Goal: Task Accomplishment & Management: Use online tool/utility

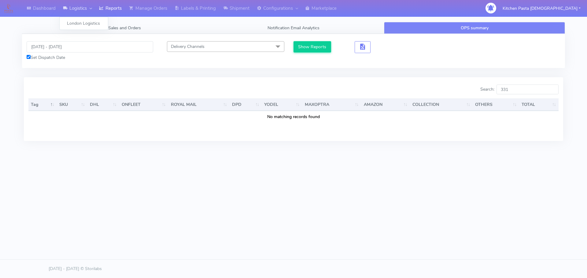
click at [95, 4] on link "Logistics" at bounding box center [77, 8] width 36 height 17
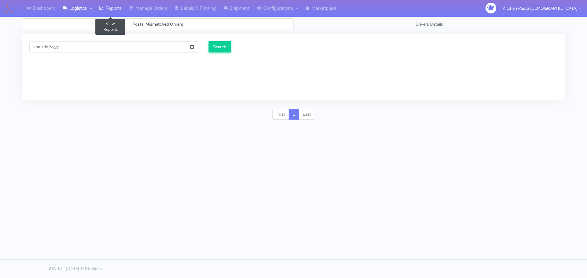
click at [106, 6] on link "Reports" at bounding box center [110, 8] width 30 height 17
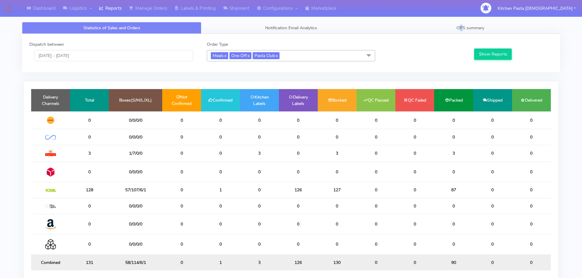
click at [462, 18] on div "Statistics of Sales and Orders Notification Email Analytics OPS summary Dispatc…" at bounding box center [291, 153] width 538 height 284
click at [468, 26] on span "OPS summary" at bounding box center [470, 28] width 28 height 6
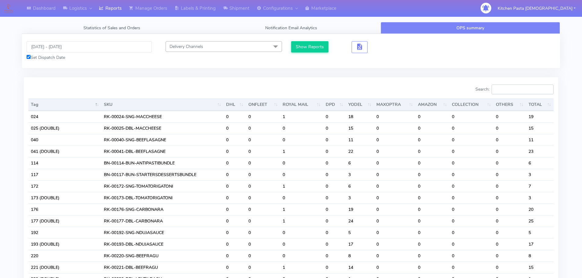
click at [513, 88] on input "Search:" at bounding box center [523, 90] width 62 height 10
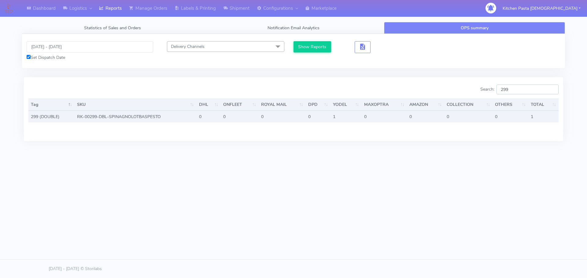
type input "299"
click at [534, 118] on td "1" at bounding box center [543, 117] width 30 height 12
click at [141, 121] on td "RK-00299-DBL-SPINAGNOLOTBASPESTO" at bounding box center [136, 117] width 122 height 12
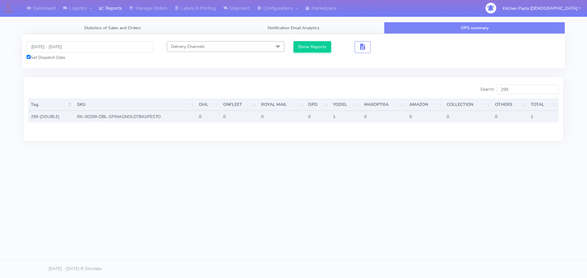
click at [142, 119] on td "RK-00299-DBL-SPINAGNOLOTBASPESTO" at bounding box center [136, 117] width 122 height 12
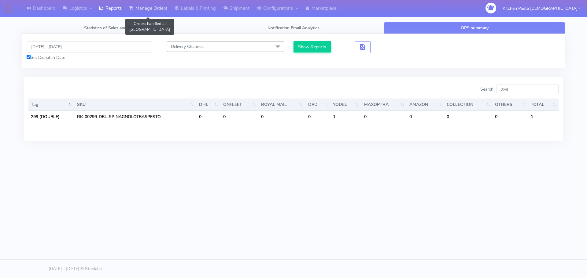
click at [154, 7] on link "Manage Orders" at bounding box center [148, 8] width 46 height 17
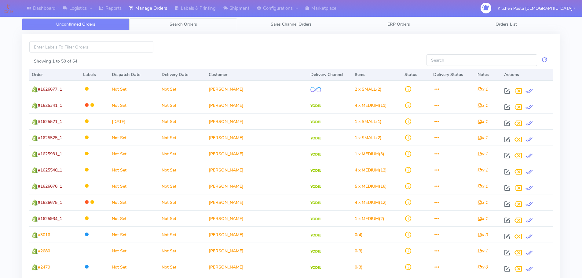
click at [188, 21] on link "Search Orders" at bounding box center [184, 24] width 108 height 12
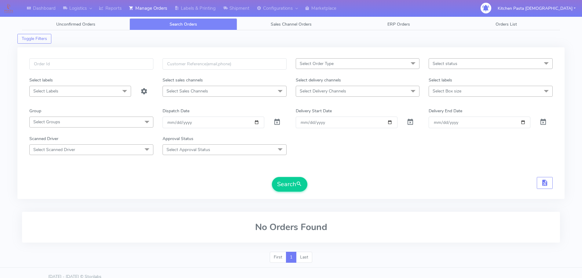
click at [381, 65] on span "Select Order Type" at bounding box center [358, 63] width 124 height 11
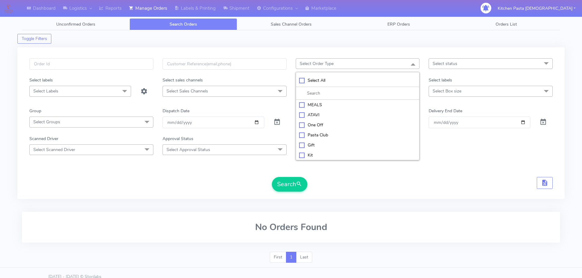
click at [340, 102] on div "MEALS" at bounding box center [357, 105] width 117 height 6
checkbox input "true"
click at [477, 59] on span "Select status" at bounding box center [491, 63] width 124 height 11
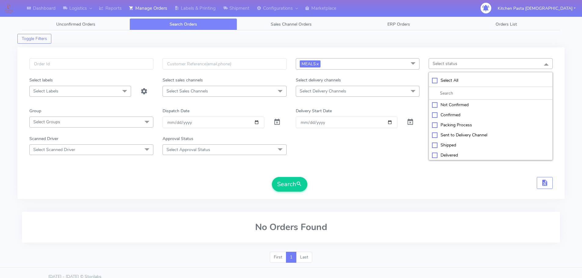
click at [477, 59] on span "Select status" at bounding box center [491, 63] width 124 height 11
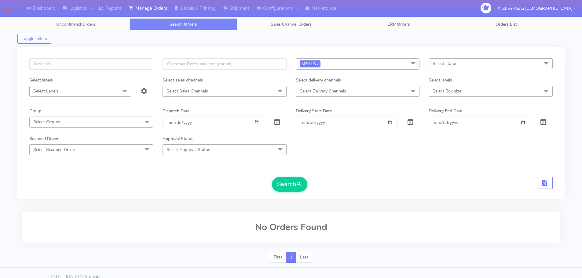
click at [60, 92] on span "Select Labels" at bounding box center [80, 91] width 102 height 11
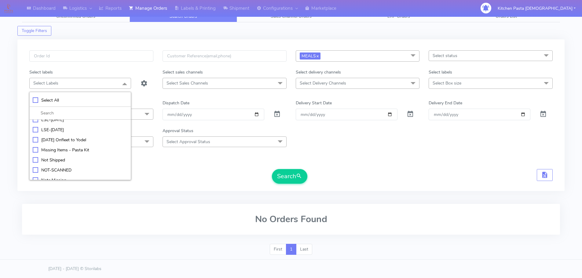
scroll to position [122, 0]
click at [185, 164] on form "MEALS x Select All MEALS ATAVI One Off Pasta Club Gift Kit Event Unknown QCOM S…" at bounding box center [290, 117] width 523 height 134
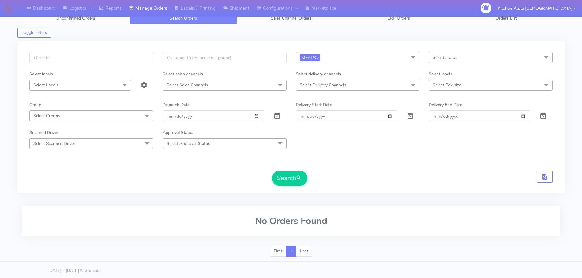
scroll to position [0, 0]
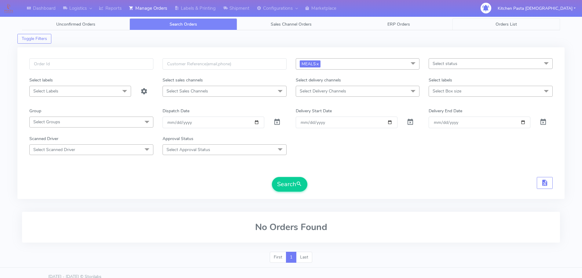
click at [515, 28] on link "Orders List" at bounding box center [506, 24] width 108 height 12
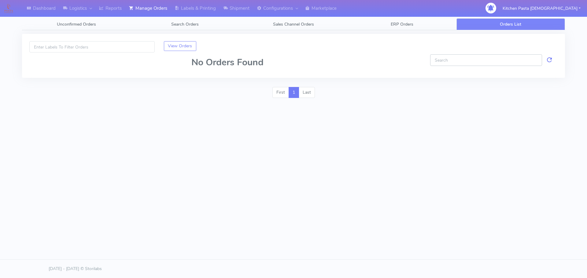
click at [476, 59] on input "Showing 1 to 50 of 64" at bounding box center [486, 59] width 112 height 11
type input "299"
click at [403, 22] on span "ERP Orders" at bounding box center [401, 24] width 23 height 6
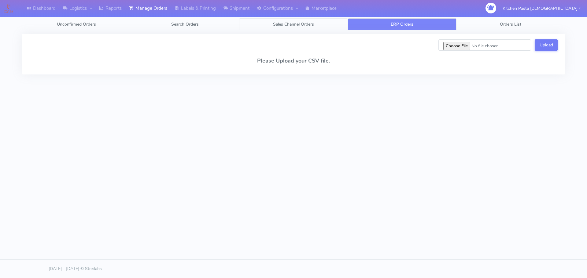
click at [273, 23] on span "Sales Channel Orders" at bounding box center [293, 24] width 41 height 6
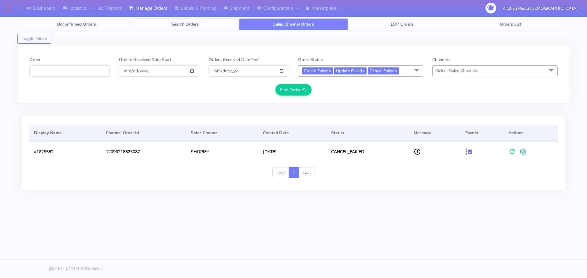
click at [202, 21] on link "Search Orders" at bounding box center [184, 24] width 108 height 12
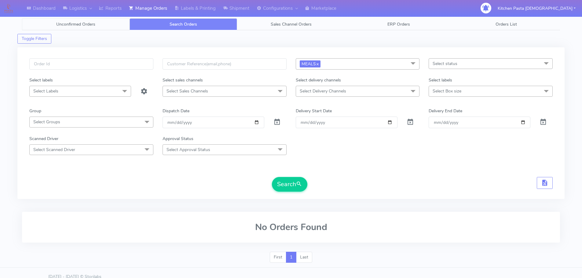
click at [108, 24] on link "Unconfirmed Orders" at bounding box center [76, 24] width 108 height 12
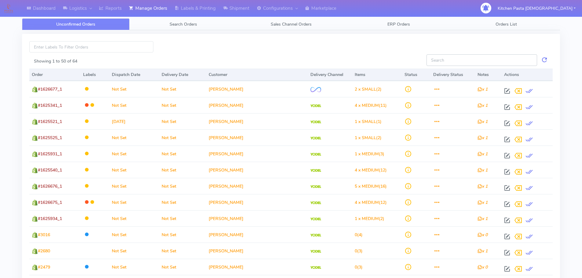
click at [468, 60] on input "Showing 1 to 50 of 64" at bounding box center [481, 59] width 111 height 11
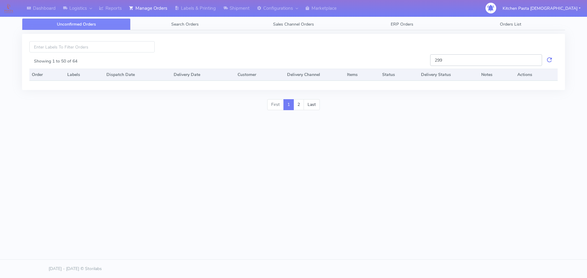
drag, startPoint x: 468, startPoint y: 60, endPoint x: 435, endPoint y: 62, distance: 32.7
click at [440, 61] on input "299" at bounding box center [486, 59] width 112 height 11
type input "299"
click at [211, 2] on link "Labels & Printing" at bounding box center [195, 8] width 49 height 17
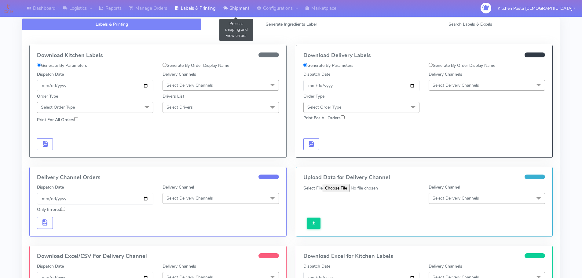
click at [246, 9] on link "Shipment" at bounding box center [236, 8] width 34 height 17
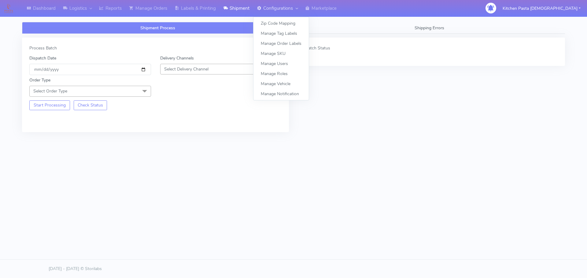
click at [275, 13] on link "Configurations" at bounding box center [277, 8] width 48 height 17
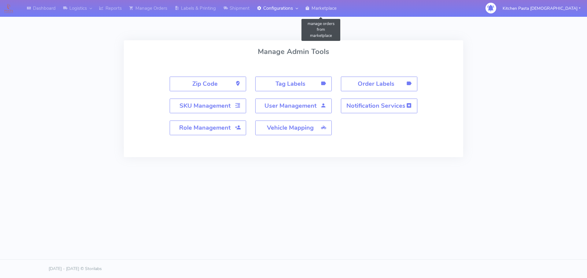
click at [318, 7] on link "Marketplace" at bounding box center [320, 8] width 39 height 17
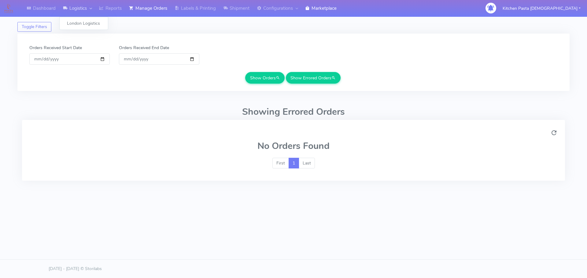
click at [65, 9] on icon at bounding box center [65, 8] width 5 height 6
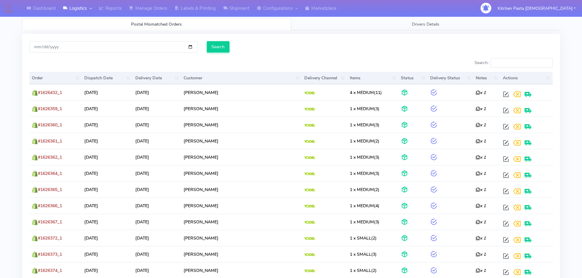
click at [537, 69] on div "Search:" at bounding box center [424, 64] width 257 height 12
click at [504, 63] on input "Search:" at bounding box center [522, 63] width 62 height 10
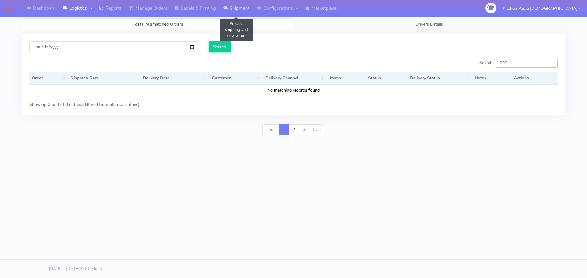
type input "299"
click at [233, 9] on link "Shipment" at bounding box center [236, 8] width 34 height 17
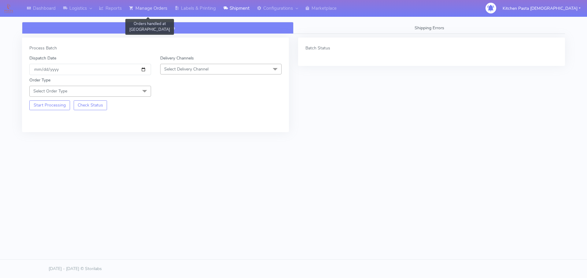
click at [147, 12] on link "Manage Orders" at bounding box center [148, 8] width 46 height 17
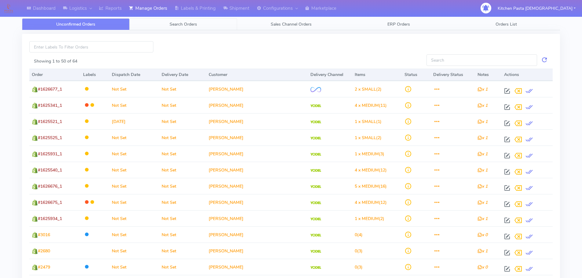
click at [176, 25] on span "Search Orders" at bounding box center [183, 24] width 27 height 6
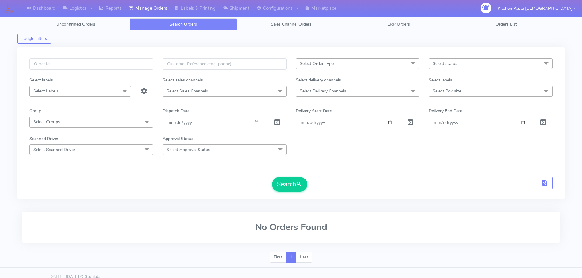
click at [91, 97] on form "Select Order Type Select All MEALS ATAVI One Off Pasta Club Gift Kit Event Unkn…" at bounding box center [290, 125] width 523 height 134
click at [87, 91] on span "Select Labels" at bounding box center [80, 91] width 102 height 11
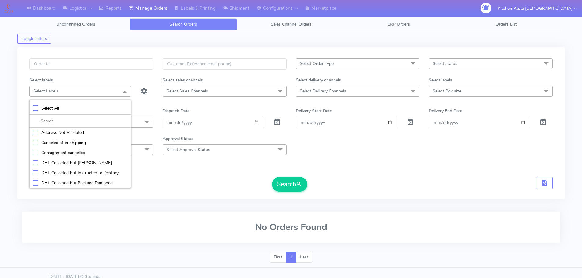
click at [314, 69] on span "Select Order Type" at bounding box center [358, 63] width 124 height 11
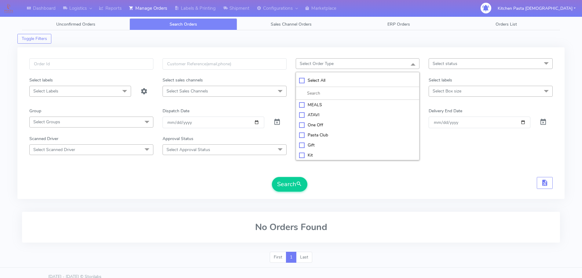
click at [315, 108] on div "MEALS" at bounding box center [357, 105] width 117 height 6
checkbox input "true"
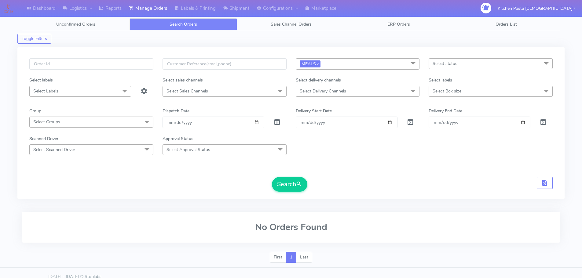
drag, startPoint x: 479, startPoint y: 69, endPoint x: 476, endPoint y: 92, distance: 23.2
click at [479, 69] on span "Select status" at bounding box center [491, 63] width 124 height 11
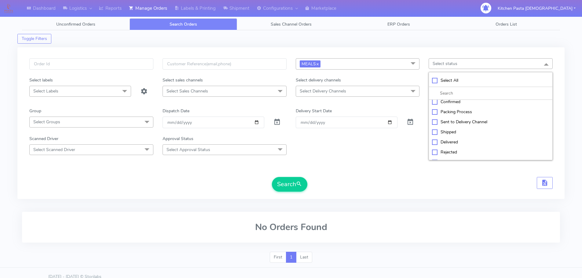
scroll to position [20, 0]
click at [369, 91] on span "Select Delivery Channels" at bounding box center [358, 91] width 124 height 11
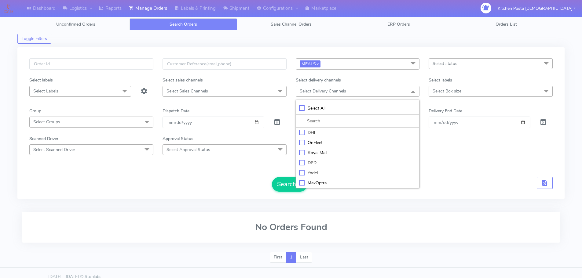
click at [325, 170] on div "Yodel" at bounding box center [357, 173] width 117 height 6
checkbox input "true"
drag, startPoint x: 495, startPoint y: 93, endPoint x: 491, endPoint y: 103, distance: 10.7
click at [495, 93] on span "Select Box size" at bounding box center [491, 91] width 124 height 11
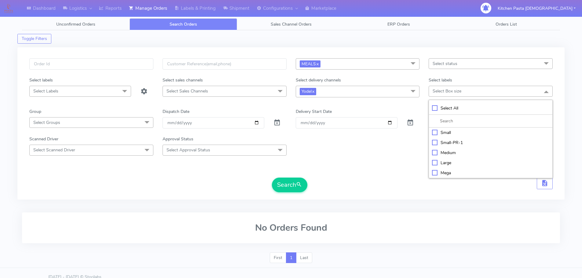
click at [456, 155] on div "Medium" at bounding box center [490, 153] width 117 height 6
checkbox input "true"
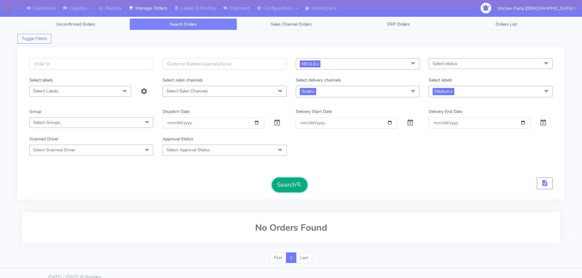
drag, startPoint x: 289, startPoint y: 184, endPoint x: 299, endPoint y: 180, distance: 11.1
click at [289, 185] on button "Search" at bounding box center [289, 185] width 35 height 15
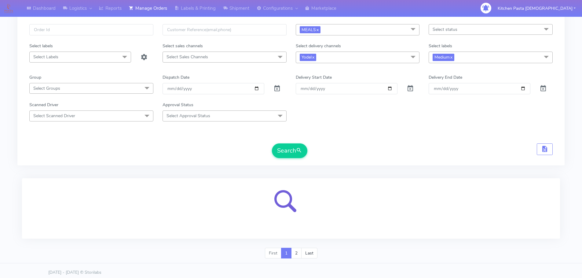
scroll to position [38, 0]
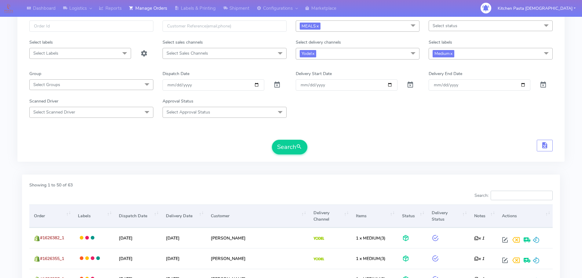
click at [507, 193] on input "Search:" at bounding box center [522, 196] width 62 height 10
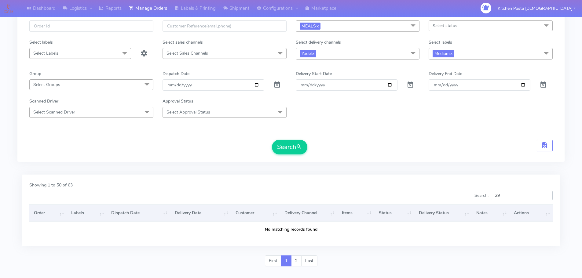
type input "2"
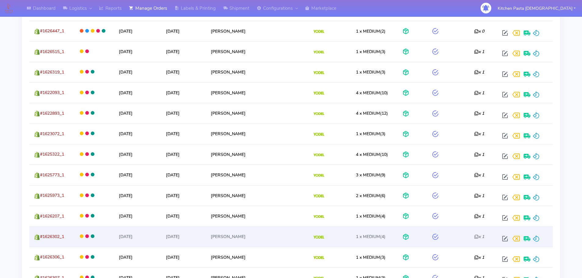
scroll to position [741, 0]
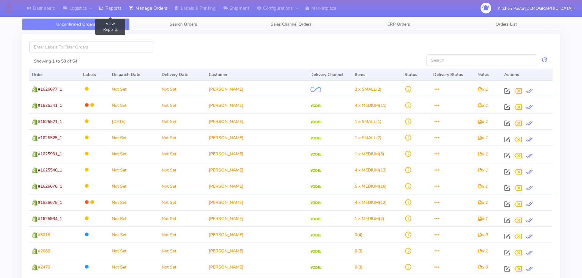
click at [109, 9] on link "Reports" at bounding box center [110, 8] width 30 height 17
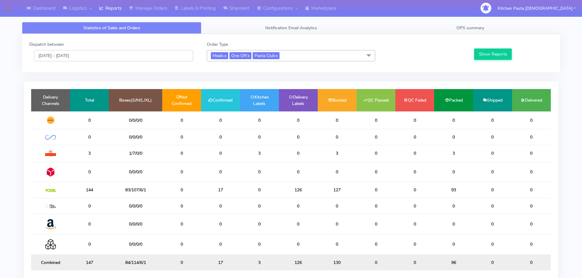
click at [118, 57] on input "[DATE] - [DATE]" at bounding box center [113, 55] width 159 height 11
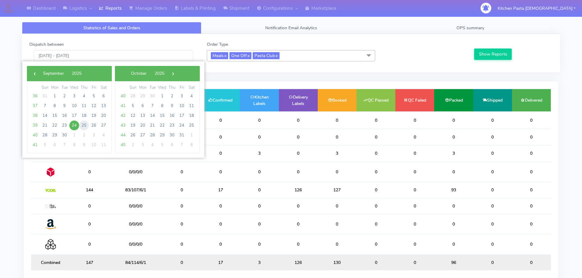
click at [83, 122] on span "25" at bounding box center [84, 126] width 10 height 10
type input "[DATE] - [DATE]"
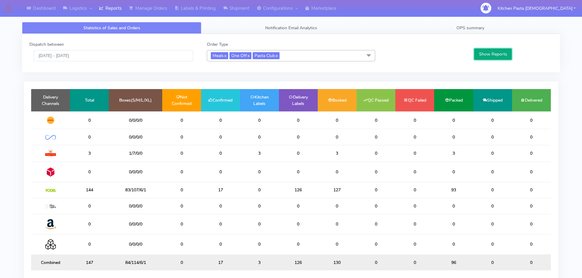
click at [484, 58] on button "Show Reports" at bounding box center [493, 54] width 38 height 11
click at [237, 11] on link "Shipment" at bounding box center [236, 8] width 34 height 17
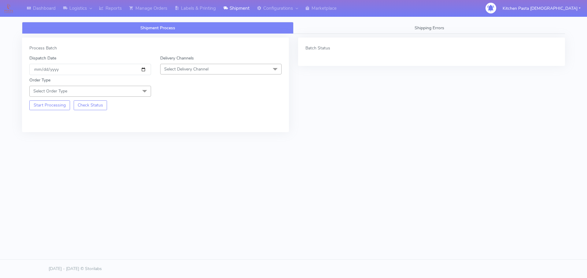
click at [243, 68] on span "Select Delivery Channel" at bounding box center [221, 69] width 122 height 11
click at [181, 136] on div "Yodel" at bounding box center [220, 138] width 115 height 6
click at [141, 89] on span at bounding box center [144, 92] width 12 height 12
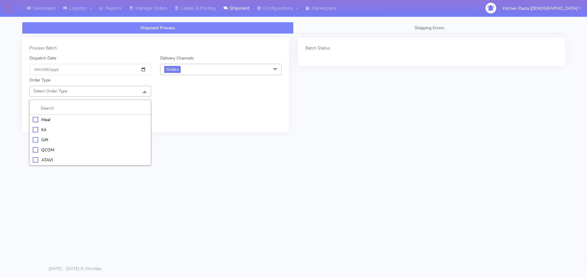
click at [61, 119] on div "Meal" at bounding box center [90, 120] width 115 height 6
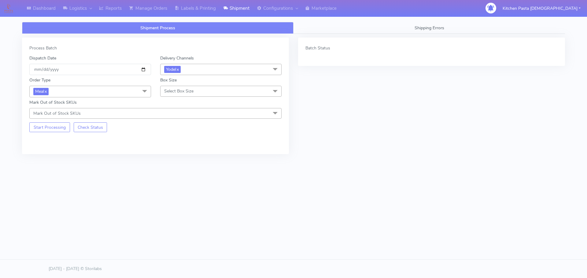
click at [184, 93] on span "Select Box Size" at bounding box center [178, 91] width 29 height 6
click at [188, 138] on div "Medium" at bounding box center [220, 140] width 115 height 6
click at [59, 127] on button "Start Processing" at bounding box center [49, 128] width 41 height 10
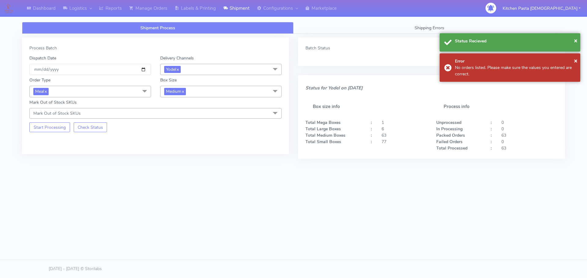
click at [210, 94] on span "Medium x" at bounding box center [221, 91] width 122 height 11
click at [187, 122] on div "Small" at bounding box center [220, 120] width 115 height 6
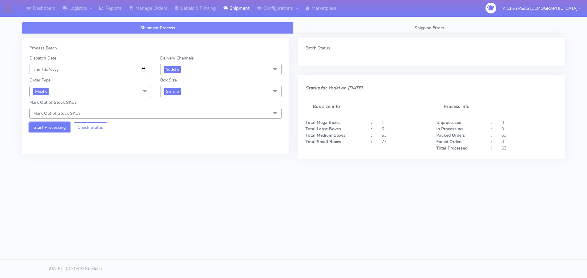
click at [58, 129] on button "Start Processing" at bounding box center [49, 128] width 41 height 10
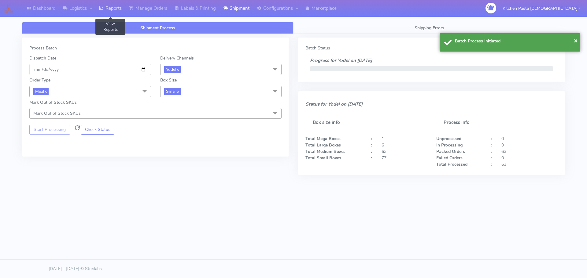
click at [112, 4] on link "Reports" at bounding box center [110, 8] width 30 height 17
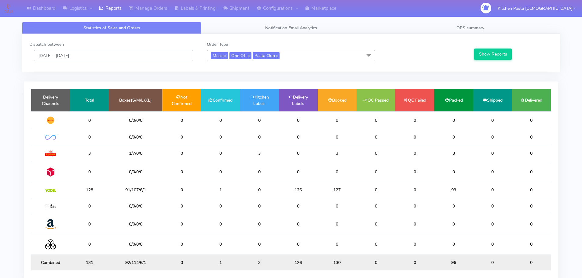
click at [126, 58] on input "[DATE] - [DATE]" at bounding box center [113, 55] width 159 height 11
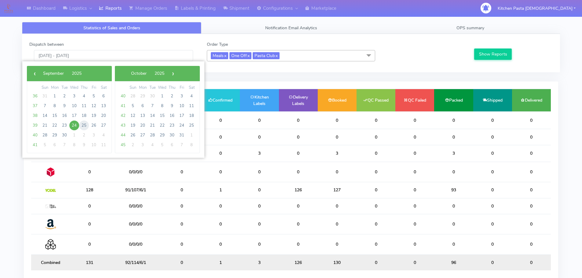
click at [85, 123] on span "25" at bounding box center [84, 126] width 10 height 10
type input "25/09/2025 - 25/09/2025"
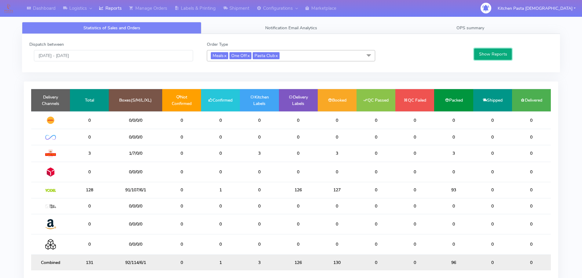
click at [499, 50] on button "Show Reports" at bounding box center [493, 54] width 38 height 11
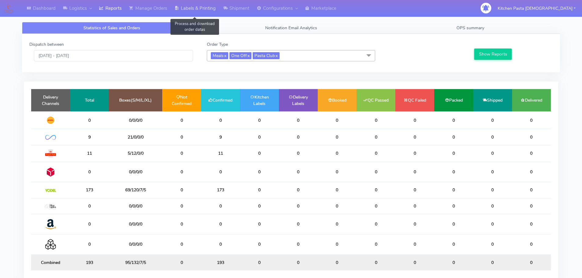
click at [219, 11] on link "Labels & Printing" at bounding box center [195, 8] width 49 height 17
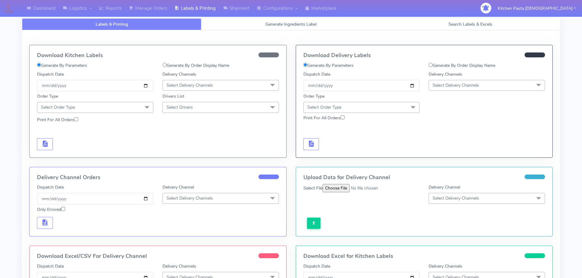
click at [498, 85] on span "Select Delivery Channels" at bounding box center [487, 85] width 116 height 11
click at [449, 157] on div "Yodel" at bounding box center [487, 154] width 110 height 6
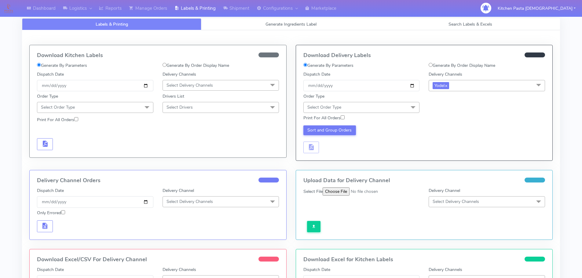
click at [397, 106] on span "Select Order Type" at bounding box center [361, 107] width 116 height 11
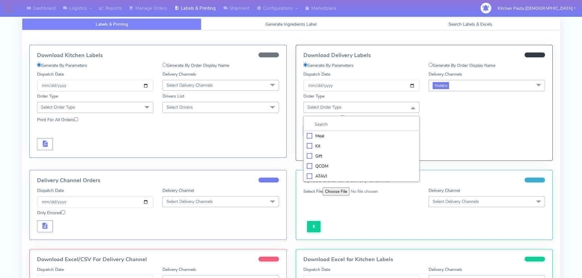
drag, startPoint x: 371, startPoint y: 137, endPoint x: 380, endPoint y: 129, distance: 12.4
click at [372, 136] on div "Meal" at bounding box center [362, 136] width 110 height 6
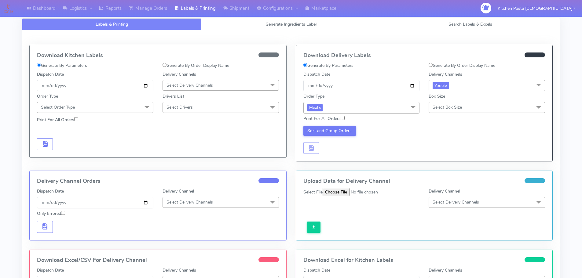
click at [464, 112] on span "Select Box Size" at bounding box center [487, 107] width 116 height 11
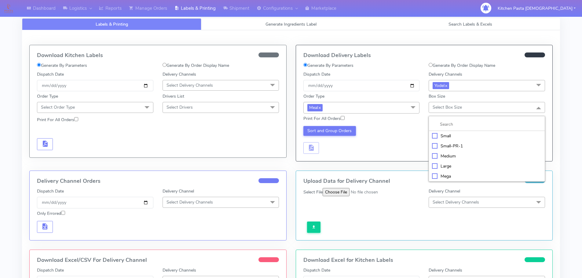
click at [460, 157] on div "Medium" at bounding box center [487, 156] width 110 height 6
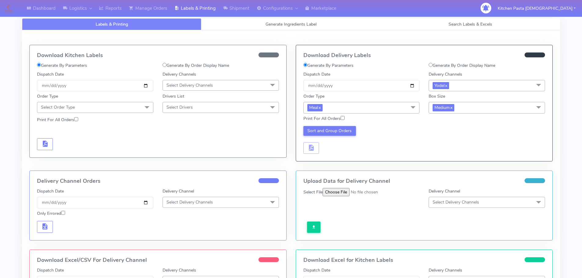
click at [467, 104] on span "Medium x" at bounding box center [487, 107] width 116 height 11
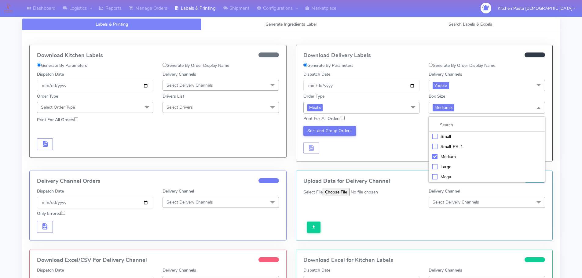
click at [455, 136] on div "Small" at bounding box center [487, 137] width 110 height 6
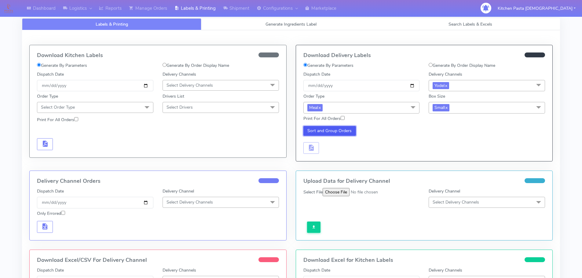
click at [333, 130] on button "Sort and Group Orders" at bounding box center [329, 131] width 53 height 10
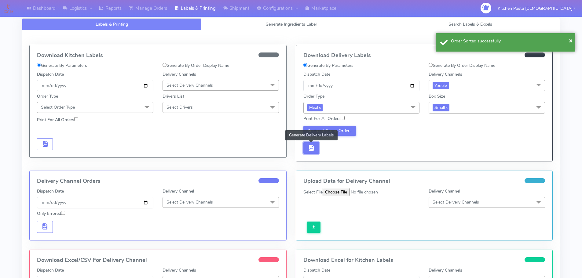
click at [318, 145] on button "button" at bounding box center [311, 148] width 16 height 12
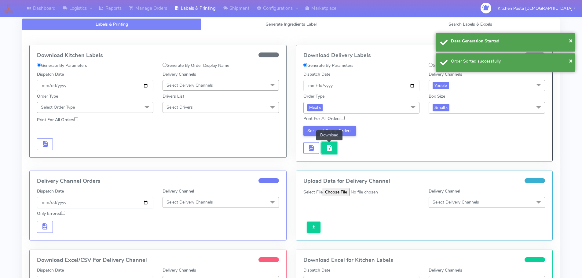
click at [328, 146] on span "button" at bounding box center [329, 149] width 7 height 6
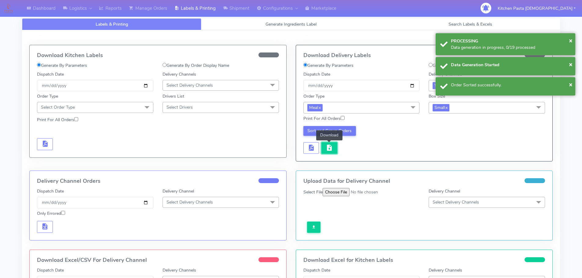
click at [327, 149] on span "button" at bounding box center [329, 149] width 7 height 6
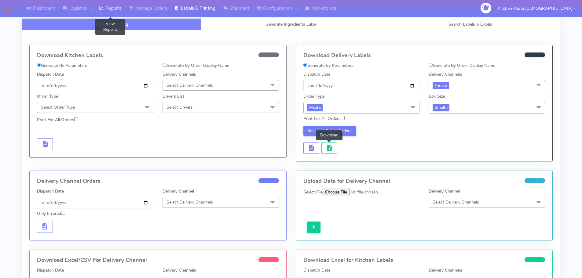
click at [120, 4] on link "Reports" at bounding box center [110, 8] width 30 height 17
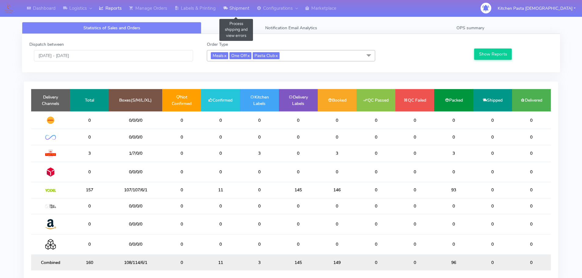
click at [232, 14] on link "Shipment" at bounding box center [236, 8] width 34 height 17
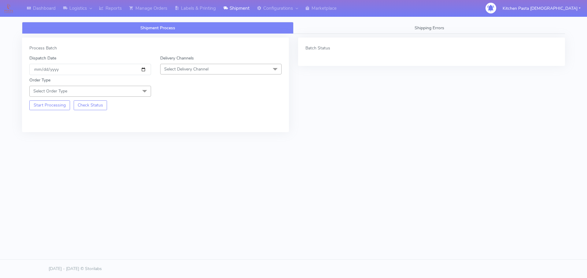
click at [240, 70] on span "Select Delivery Channel" at bounding box center [221, 69] width 122 height 11
click at [179, 137] on div "Yodel" at bounding box center [220, 138] width 115 height 6
click at [134, 90] on span "Select Order Type" at bounding box center [90, 91] width 122 height 11
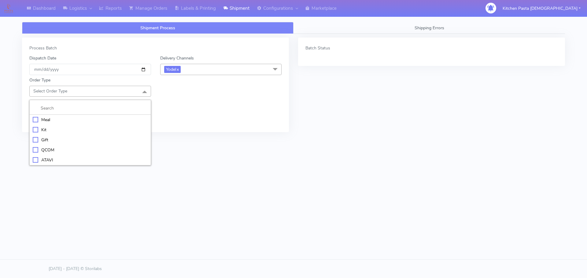
click at [71, 120] on div "Meal" at bounding box center [90, 120] width 115 height 6
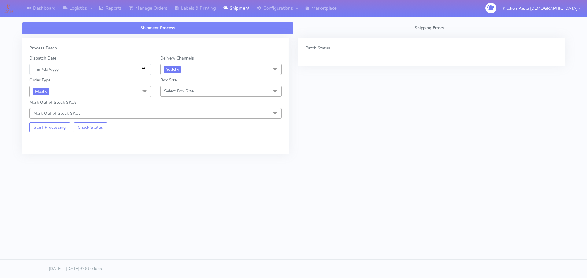
click at [177, 91] on span "Select Box Size" at bounding box center [178, 91] width 29 height 6
click at [184, 138] on div "Medium" at bounding box center [220, 140] width 115 height 6
click at [46, 123] on button "Start Processing" at bounding box center [49, 128] width 41 height 10
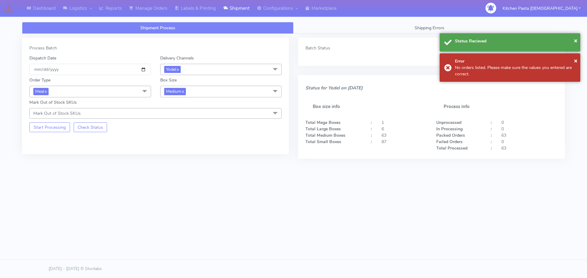
click at [210, 89] on span "Medium x" at bounding box center [221, 91] width 122 height 11
click at [183, 119] on div "Small" at bounding box center [220, 120] width 115 height 6
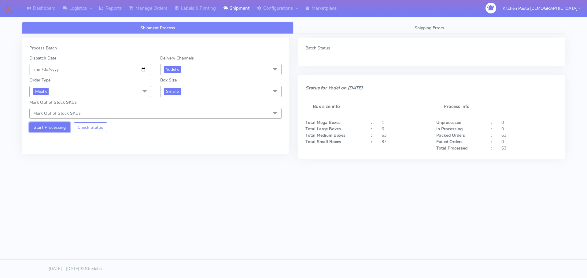
click at [48, 125] on button "Start Processing" at bounding box center [49, 128] width 41 height 10
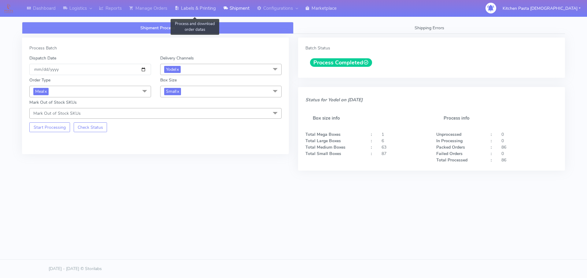
drag, startPoint x: 203, startPoint y: 8, endPoint x: 333, endPoint y: 13, distance: 130.2
click at [203, 7] on link "Labels & Printing" at bounding box center [195, 8] width 49 height 17
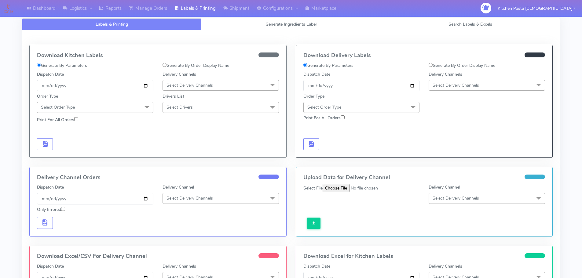
click at [486, 81] on span "Select Delivery Channels" at bounding box center [487, 85] width 116 height 11
click at [442, 156] on div "Yodel" at bounding box center [487, 154] width 110 height 6
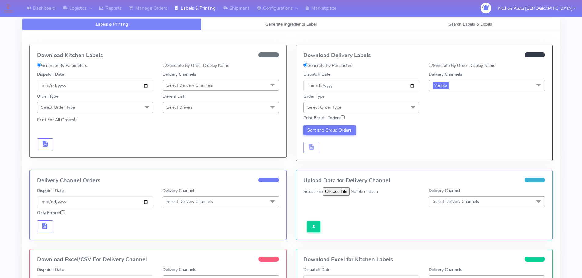
click at [406, 104] on span "Select Order Type" at bounding box center [361, 107] width 116 height 11
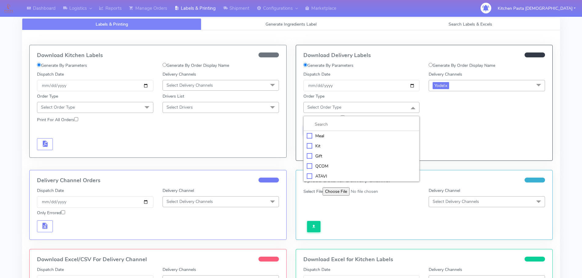
click at [311, 133] on div "Meal" at bounding box center [362, 136] width 110 height 6
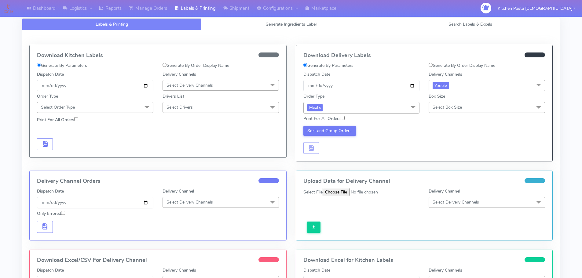
drag, startPoint x: 452, startPoint y: 116, endPoint x: 453, endPoint y: 106, distance: 10.2
click at [453, 116] on div "Print For All Orders" at bounding box center [424, 119] width 251 height 11
click at [453, 105] on span "Select Box Size" at bounding box center [447, 107] width 29 height 6
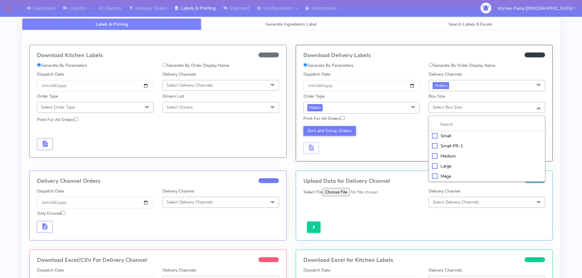
click at [439, 136] on div "Small" at bounding box center [487, 136] width 110 height 6
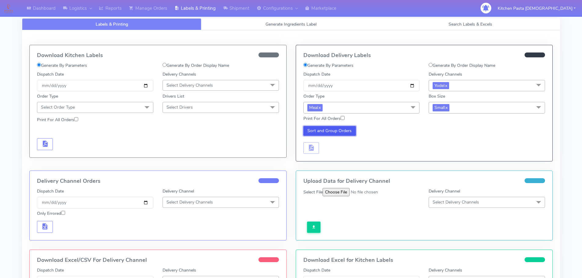
click at [348, 134] on button "Sort and Group Orders" at bounding box center [329, 131] width 53 height 10
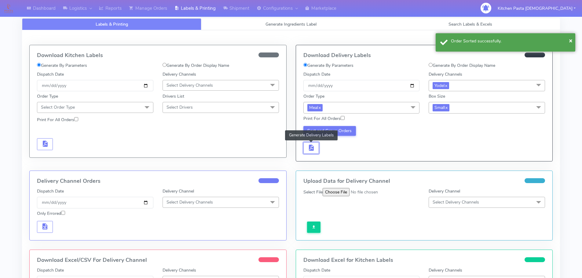
drag, startPoint x: 313, startPoint y: 147, endPoint x: 322, endPoint y: 147, distance: 9.2
click at [314, 147] on span "button" at bounding box center [310, 149] width 7 height 6
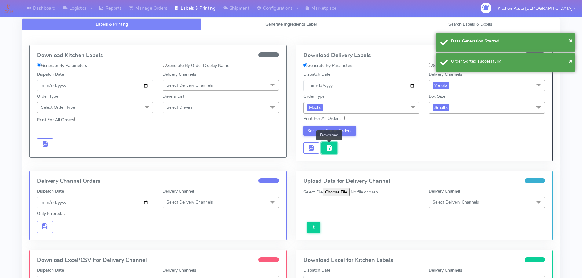
click at [330, 152] on span "button" at bounding box center [329, 149] width 7 height 6
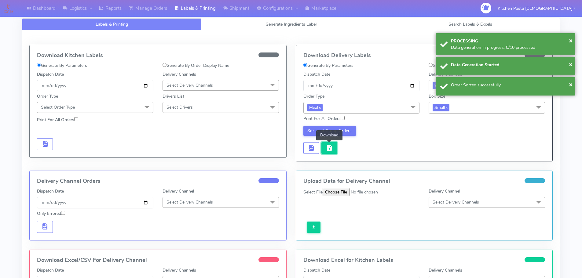
click at [330, 152] on span "button" at bounding box center [329, 149] width 7 height 6
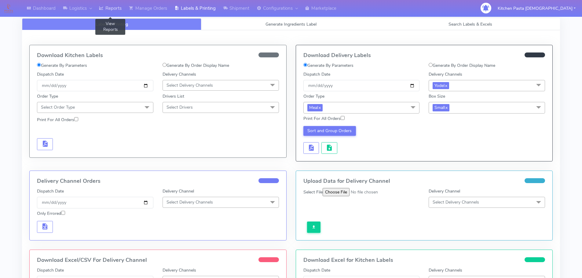
drag, startPoint x: 109, startPoint y: 9, endPoint x: 126, endPoint y: 0, distance: 19.6
click at [109, 9] on link "Reports" at bounding box center [110, 8] width 30 height 17
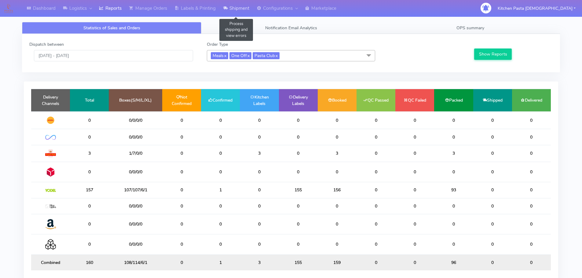
click at [238, 10] on link "Shipment" at bounding box center [236, 8] width 34 height 17
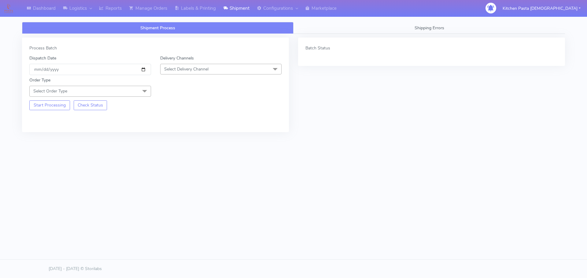
click at [219, 67] on span "Select Delivery Channel" at bounding box center [221, 69] width 122 height 11
click at [176, 134] on li "Yodel" at bounding box center [220, 138] width 121 height 10
click at [144, 91] on span at bounding box center [144, 92] width 12 height 12
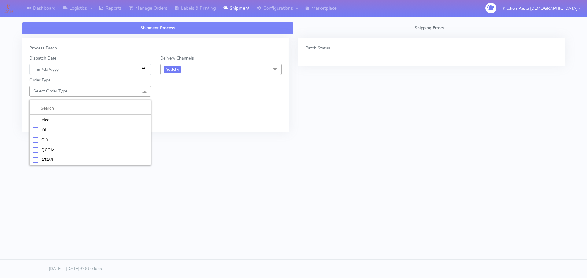
click at [56, 121] on div "Meal" at bounding box center [90, 120] width 115 height 6
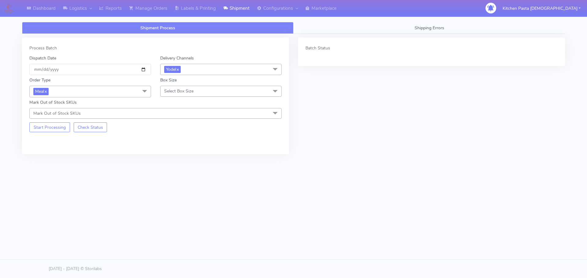
click at [176, 89] on span "Select Box Size" at bounding box center [178, 91] width 29 height 6
click at [174, 162] on div "Mega" at bounding box center [220, 160] width 115 height 6
click at [49, 130] on button "Start Processing" at bounding box center [49, 128] width 41 height 10
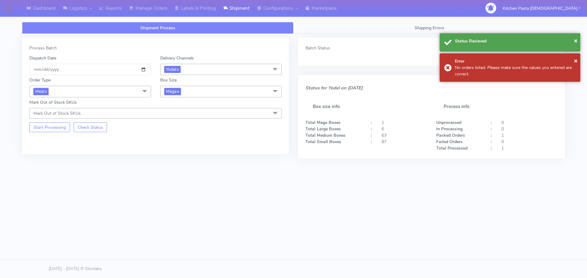
click at [194, 92] on span "Mega x" at bounding box center [221, 91] width 122 height 11
drag, startPoint x: 172, startPoint y: 152, endPoint x: 164, endPoint y: 150, distance: 8.6
click at [172, 152] on div "Large" at bounding box center [220, 151] width 115 height 6
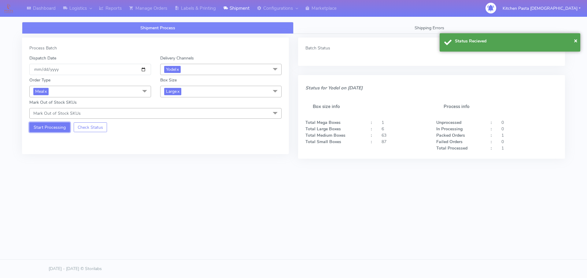
click at [40, 129] on button "Start Processing" at bounding box center [49, 128] width 41 height 10
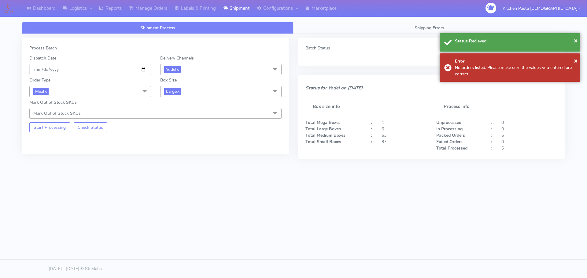
click at [194, 94] on span "Large x" at bounding box center [221, 91] width 122 height 11
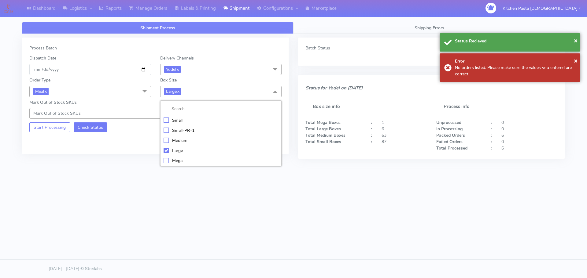
drag, startPoint x: 177, startPoint y: 137, endPoint x: 105, endPoint y: 132, distance: 72.2
click at [177, 137] on li "Medium" at bounding box center [220, 141] width 121 height 10
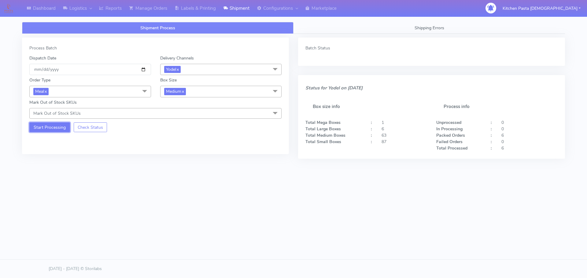
click at [55, 123] on button "Start Processing" at bounding box center [49, 128] width 41 height 10
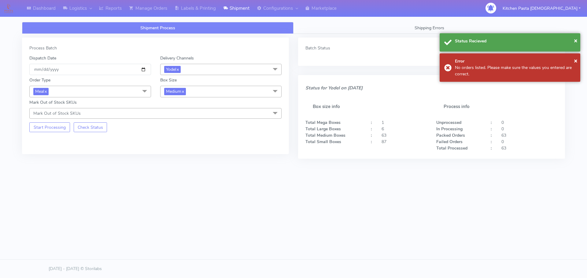
click at [247, 91] on span "Medium x" at bounding box center [221, 91] width 122 height 11
click at [168, 120] on div "Small" at bounding box center [220, 120] width 115 height 6
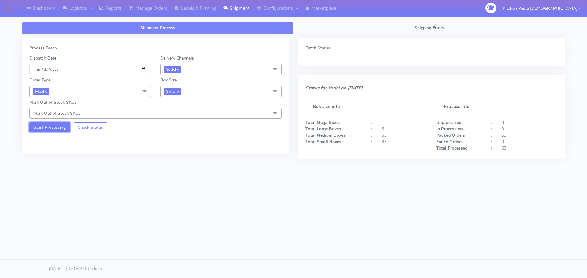
click at [44, 125] on button "Start Processing" at bounding box center [49, 128] width 41 height 10
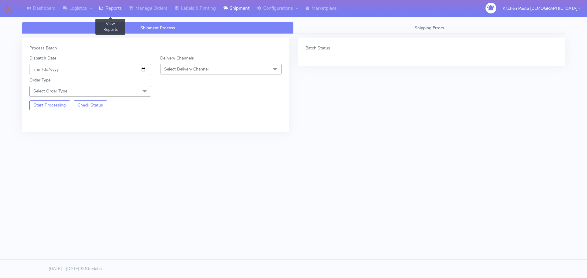
click at [112, 10] on link "Reports" at bounding box center [110, 8] width 30 height 17
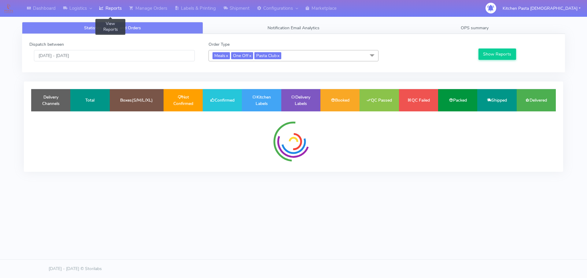
click at [112, 10] on link "Reports" at bounding box center [110, 8] width 30 height 17
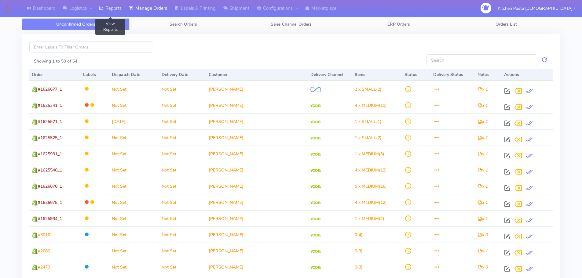
click at [112, 3] on link "Reports" at bounding box center [110, 8] width 30 height 17
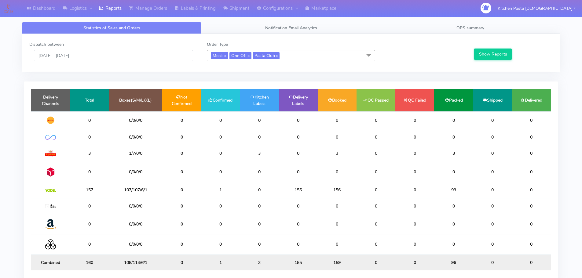
click at [292, 52] on span "Meals x One Off x Pasta Club x" at bounding box center [291, 55] width 168 height 11
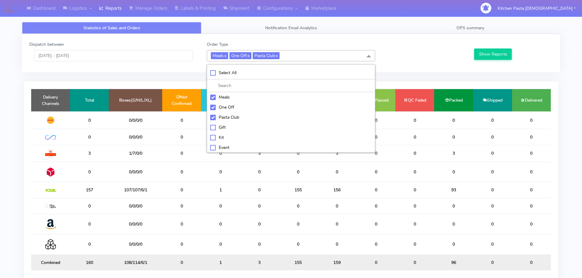
click at [233, 95] on div "Meals" at bounding box center [291, 97] width 162 height 6
checkbox input "false"
drag, startPoint x: 228, startPoint y: 105, endPoint x: 227, endPoint y: 113, distance: 8.6
click at [228, 105] on div "One Off" at bounding box center [291, 107] width 162 height 6
checkbox input "false"
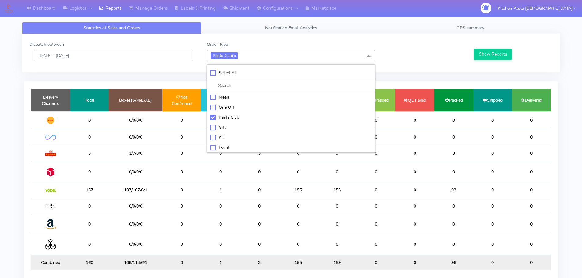
drag, startPoint x: 227, startPoint y: 114, endPoint x: 226, endPoint y: 128, distance: 13.5
click at [227, 115] on div "Pasta Club" at bounding box center [291, 117] width 162 height 6
checkbox input "false"
click at [223, 136] on div "Kit" at bounding box center [291, 137] width 162 height 6
click at [480, 53] on button "Show Reports" at bounding box center [493, 54] width 38 height 11
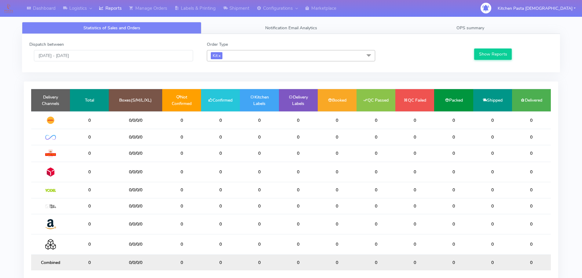
click at [262, 54] on span "Kit x" at bounding box center [291, 55] width 168 height 11
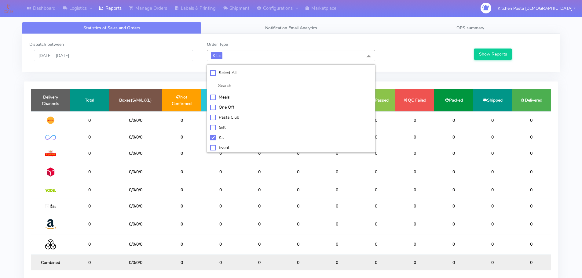
click at [212, 138] on div "Kit" at bounding box center [291, 137] width 162 height 6
checkbox input "false"
click at [224, 149] on div "ATAVI" at bounding box center [291, 147] width 162 height 6
checkbox input "true"
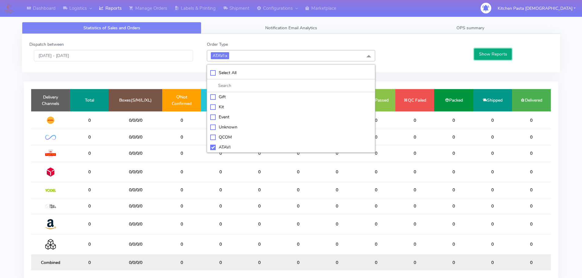
click at [494, 57] on button "Show Reports" at bounding box center [493, 54] width 38 height 11
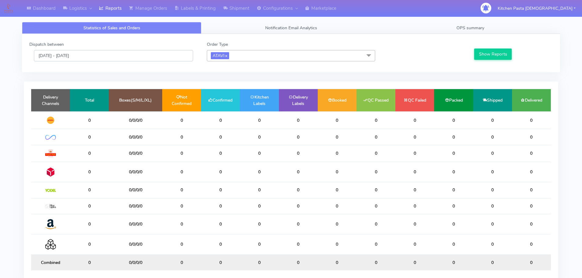
click at [146, 59] on input "[DATE] - [DATE]" at bounding box center [113, 55] width 159 height 11
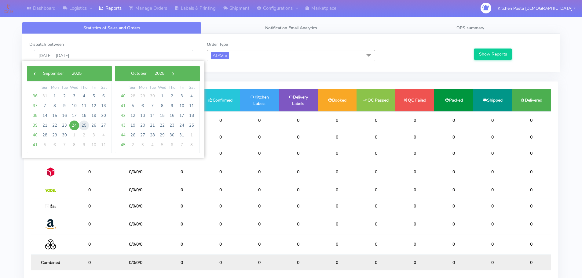
click at [84, 126] on span "25" at bounding box center [84, 126] width 10 height 10
type input "25/09/2025 - 25/09/2025"
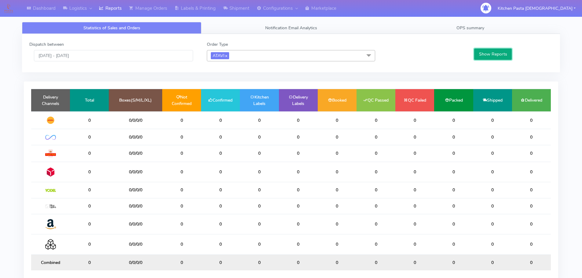
click at [502, 54] on button "Show Reports" at bounding box center [493, 54] width 38 height 11
click at [227, 54] on link "x" at bounding box center [226, 55] width 3 height 6
click at [504, 57] on button "Show Reports" at bounding box center [493, 54] width 38 height 11
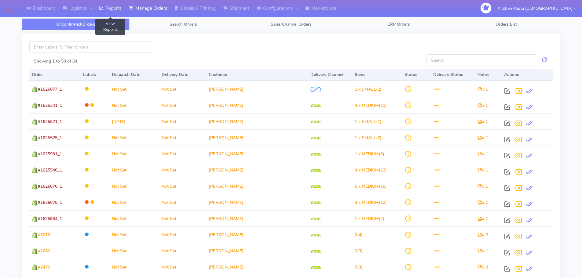
click at [116, 12] on link "Reports" at bounding box center [110, 8] width 30 height 17
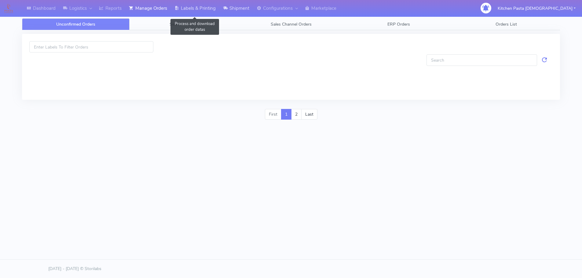
drag, startPoint x: 214, startPoint y: 8, endPoint x: 227, endPoint y: 13, distance: 14.3
click at [214, 8] on link "Labels & Printing" at bounding box center [195, 8] width 49 height 17
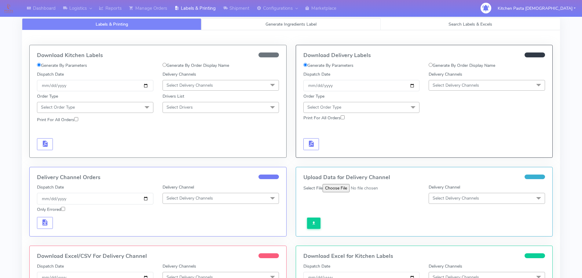
click at [309, 22] on span "Generate Ingredients Label" at bounding box center [290, 24] width 51 height 6
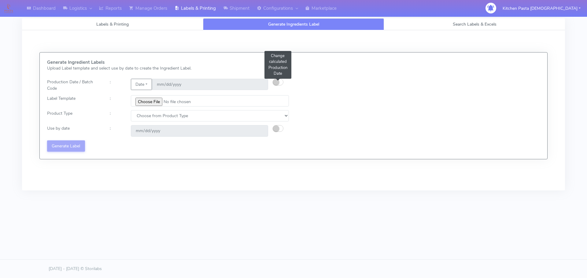
click at [282, 84] on button "button" at bounding box center [278, 82] width 11 height 7
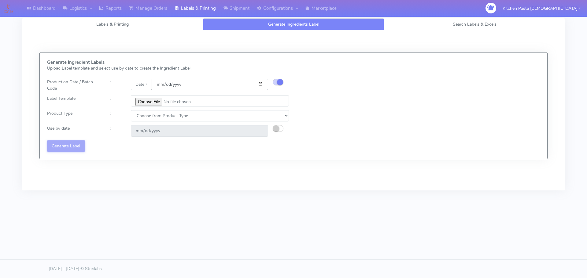
click at [260, 84] on input "[DATE]" at bounding box center [210, 84] width 116 height 11
type input "2025-09-26"
click at [151, 104] on input "file" at bounding box center [210, 100] width 158 height 11
type input "C:\fakepath\Pasta Evangelists Lobster crab and prawn ravioli dinner kit for 2 v…"
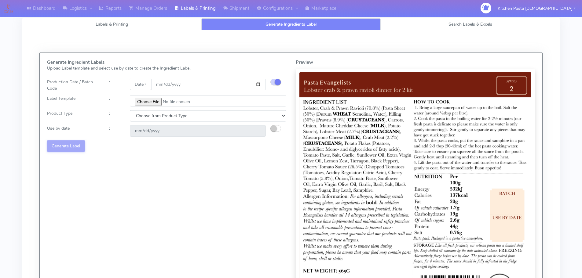
click at [142, 119] on select "Choose from Product Type ECOM ERETAIL CIRCULAR CIRC_DESERTS LASAGNE" at bounding box center [208, 115] width 156 height 11
select select "1"
click at [130, 110] on select "Choose from Product Type ECOM ERETAIL CIRCULAR CIRC_DESERTS LASAGNE" at bounding box center [208, 115] width 156 height 11
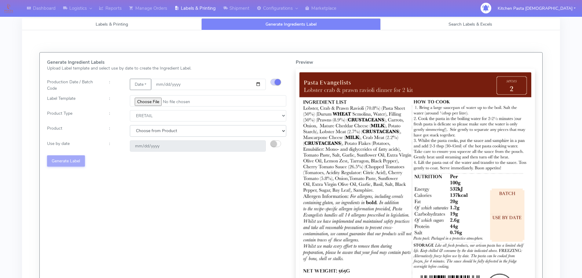
click at [149, 132] on select "Choose from Product PLAIN PASTA FILLED PASTA BUTTER (INTERNAL PRODUCTION) BUTTE…" at bounding box center [208, 130] width 156 height 11
select select "0"
click at [130, 125] on select "Choose from Product PLAIN PASTA FILLED PASTA BUTTER (INTERNAL PRODUCTION) BUTTE…" at bounding box center [208, 130] width 156 height 11
click at [278, 143] on button "button" at bounding box center [275, 144] width 11 height 7
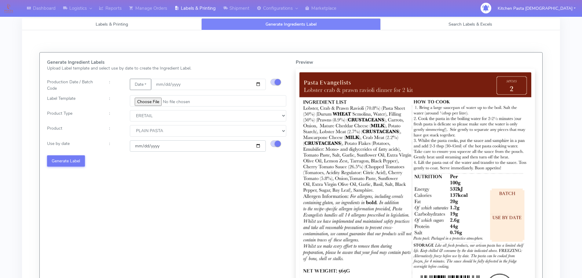
click at [257, 148] on input "2025-10-02" at bounding box center [198, 146] width 136 height 11
type input "2025-10-03"
click at [71, 161] on button "Generate Label" at bounding box center [66, 161] width 38 height 11
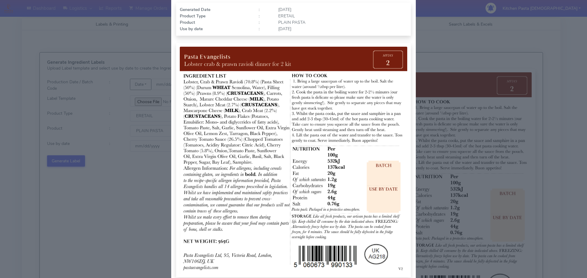
scroll to position [63, 0]
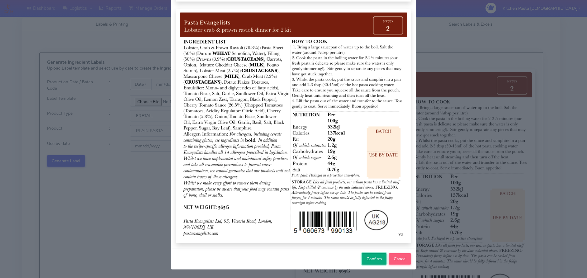
click at [366, 262] on button "Confirm" at bounding box center [373, 259] width 25 height 11
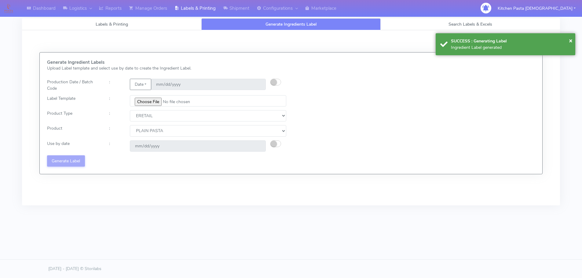
select select
drag, startPoint x: 275, startPoint y: 82, endPoint x: 316, endPoint y: 35, distance: 62.4
click at [275, 82] on small "button" at bounding box center [276, 82] width 6 height 6
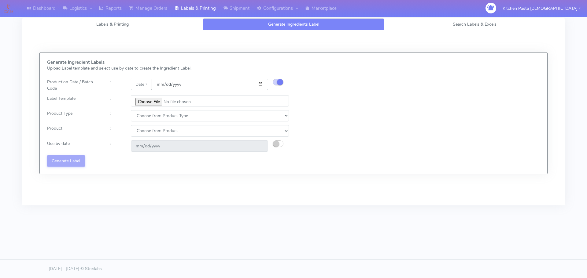
click at [262, 83] on input "date" at bounding box center [210, 84] width 116 height 11
type input "2025-09-26"
type input "2025-10-02"
click at [152, 102] on input "file" at bounding box center [210, 100] width 158 height 11
type input "C:\fakepath\Pasta Evangelists spicy 'nduja mafaldine kit for 2 v5.jpg"
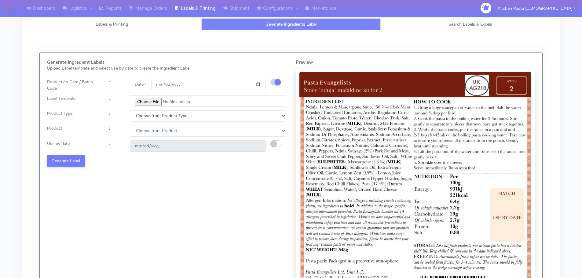
click at [160, 113] on select "Choose from Product Type ECOM ERETAIL CIRCULAR CIRC_DESERTS LASAGNE" at bounding box center [208, 115] width 156 height 11
select select "1"
click at [130, 110] on select "Choose from Product Type ECOM ERETAIL CIRCULAR CIRC_DESERTS LASAGNE" at bounding box center [208, 115] width 156 height 11
click at [148, 133] on select "Choose from Product PLAIN PASTA FILLED PASTA BUTTER (INTERNAL PRODUCTION) BUTTE…" at bounding box center [208, 130] width 156 height 11
select select "0"
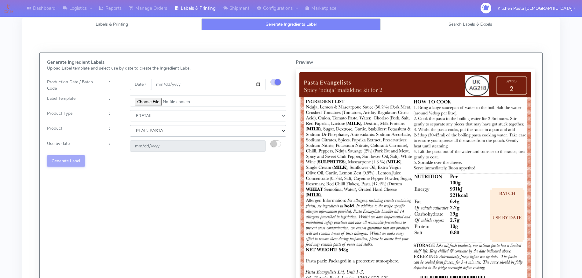
click at [130, 125] on select "Choose from Product PLAIN PASTA FILLED PASTA BUTTER (INTERNAL PRODUCTION) BUTTE…" at bounding box center [208, 130] width 156 height 11
click at [276, 141] on small "button" at bounding box center [274, 144] width 6 height 6
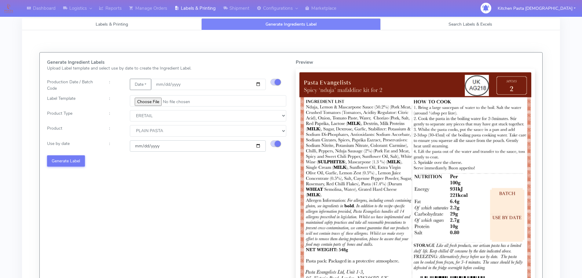
click at [258, 147] on input "2025-10-02" at bounding box center [198, 146] width 136 height 11
type input "2025-10-08"
click at [68, 163] on button "Generate Label" at bounding box center [66, 161] width 38 height 11
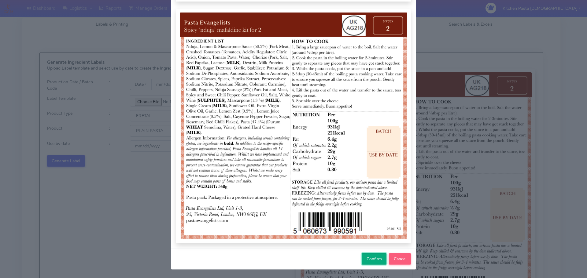
click at [367, 259] on span "Confirm" at bounding box center [373, 259] width 15 height 6
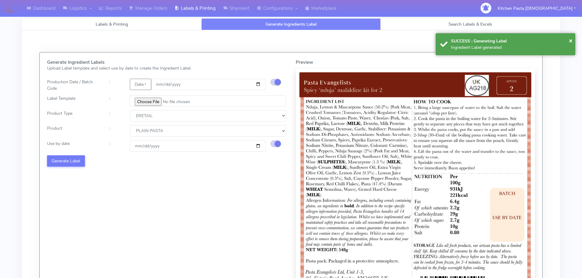
select select
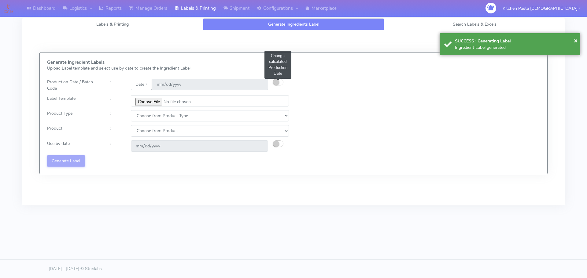
click at [281, 81] on button "button" at bounding box center [278, 82] width 11 height 7
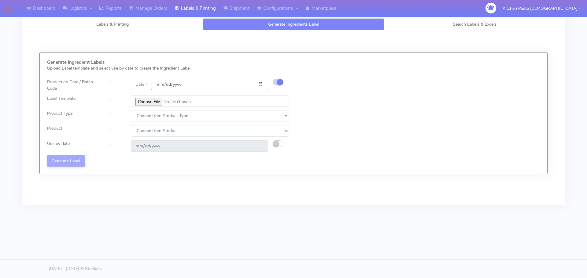
click at [261, 84] on input "date" at bounding box center [210, 84] width 116 height 11
type input "2025-09-26"
type input "2025-10-02"
click at [146, 100] on input "file" at bounding box center [210, 100] width 158 height 11
type input "C:\fakepath\Pasta Evangelists Carbonara Spaghetti dinner kit for 2 v4.jpg"
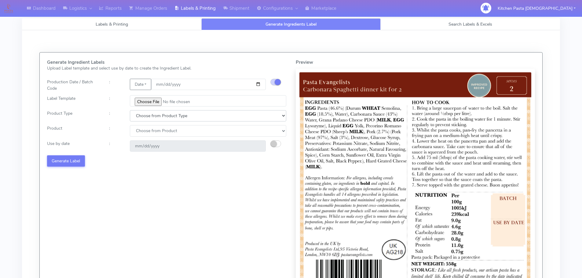
click at [145, 118] on select "Choose from Product Type ECOM ERETAIL CIRCULAR CIRC_DESERTS LASAGNE" at bounding box center [208, 115] width 156 height 11
select select "1"
click at [130, 110] on select "Choose from Product Type ECOM ERETAIL CIRCULAR CIRC_DESERTS LASAGNE" at bounding box center [208, 115] width 156 height 11
click at [152, 136] on select "Choose from Product PLAIN PASTA FILLED PASTA BUTTER (INTERNAL PRODUCTION) BUTTE…" at bounding box center [208, 130] width 156 height 11
select select "0"
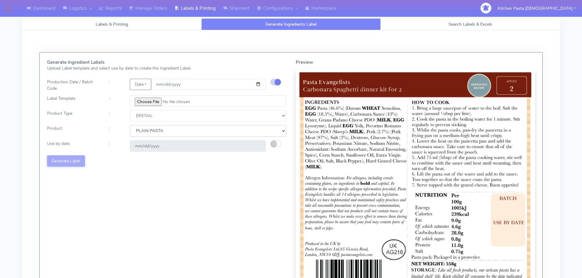
click at [130, 125] on select "Choose from Product PLAIN PASTA FILLED PASTA BUTTER (INTERNAL PRODUCTION) BUTTE…" at bounding box center [208, 130] width 156 height 11
click at [276, 142] on button "button" at bounding box center [275, 144] width 11 height 7
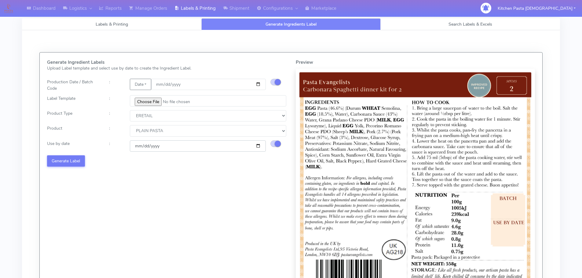
click at [257, 145] on input "2025-10-02" at bounding box center [198, 146] width 136 height 11
type input "2025-10-08"
click at [68, 162] on button "Generate Label" at bounding box center [66, 161] width 38 height 11
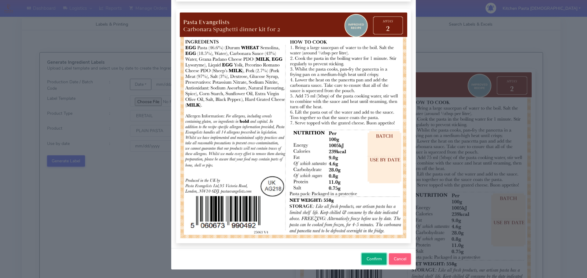
click at [375, 260] on span "Confirm" at bounding box center [373, 259] width 15 height 6
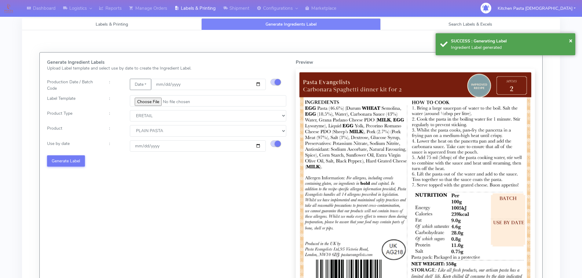
select select
